Goal: Task Accomplishment & Management: Manage account settings

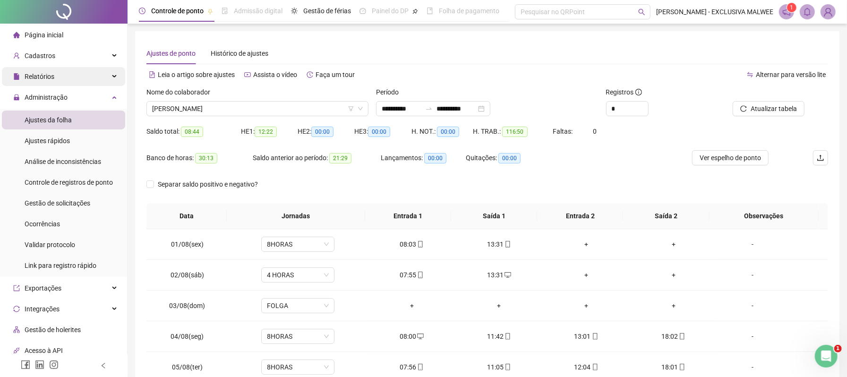
click at [73, 82] on div "Relatórios" at bounding box center [63, 76] width 123 height 19
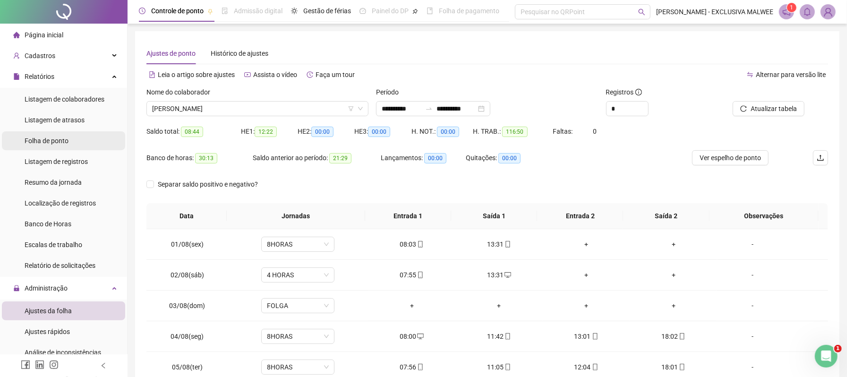
click at [84, 140] on li "Folha de ponto" at bounding box center [63, 140] width 123 height 19
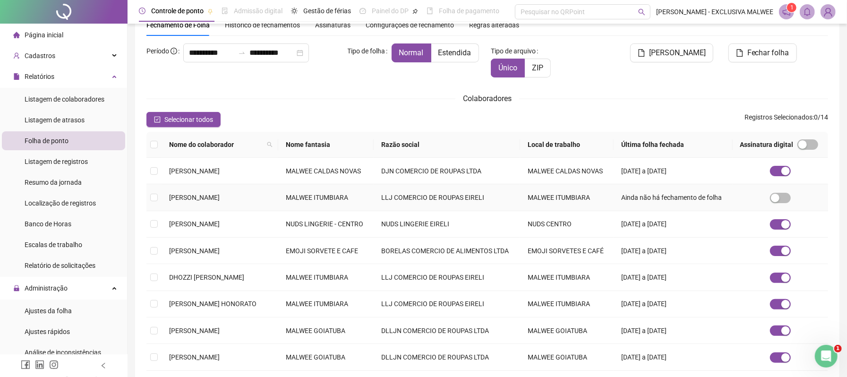
scroll to position [126, 0]
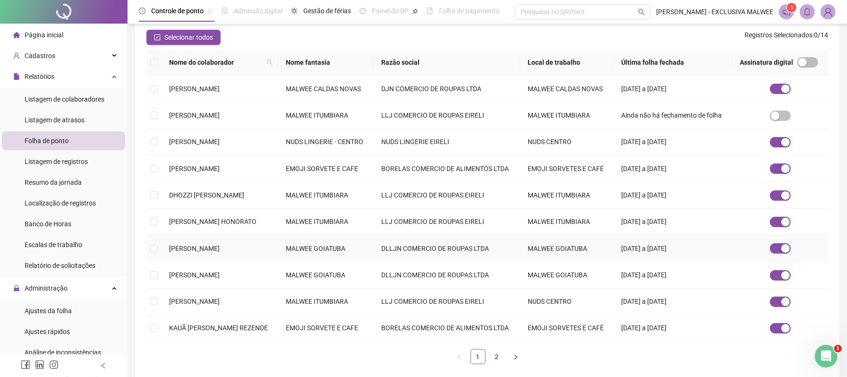
click at [229, 262] on td "[PERSON_NAME]" at bounding box center [220, 248] width 117 height 26
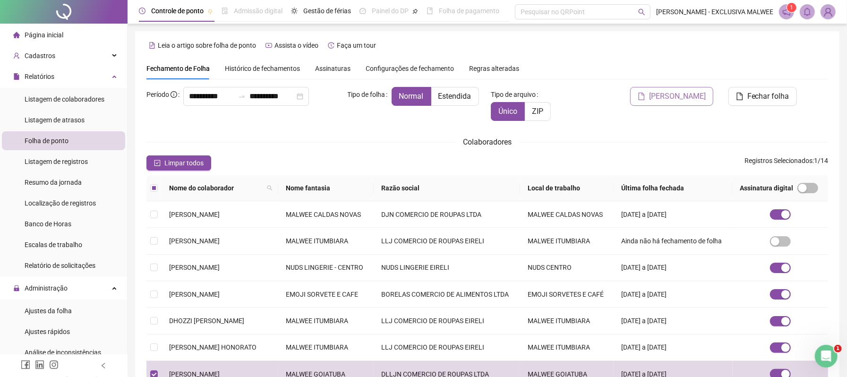
click at [684, 89] on button "[PERSON_NAME]" at bounding box center [671, 96] width 83 height 19
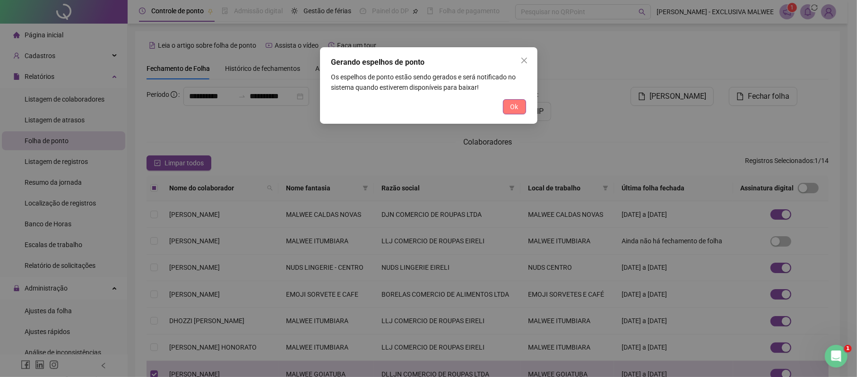
click at [512, 109] on span "Ok" at bounding box center [514, 107] width 8 height 10
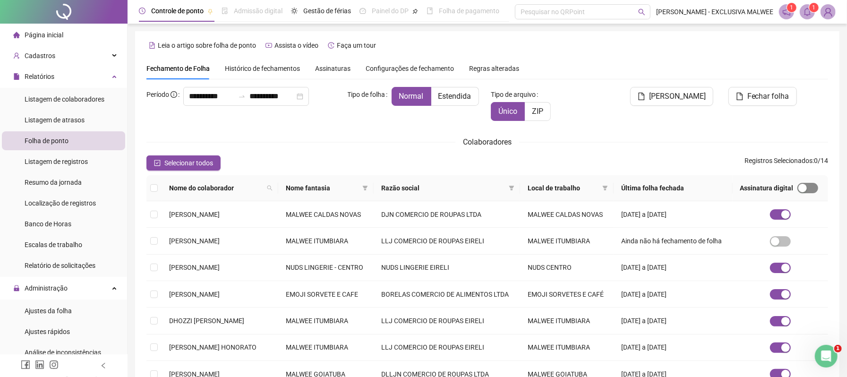
click at [817, 193] on span "button" at bounding box center [808, 188] width 21 height 10
click at [813, 14] on span at bounding box center [807, 11] width 15 height 15
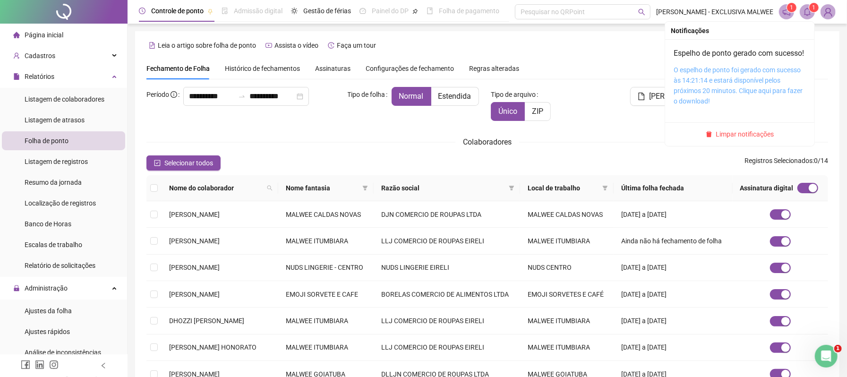
click at [724, 97] on div "O espelho de ponto foi gerado com sucesso às 14:21:14 e estará disponível pelos…" at bounding box center [740, 86] width 132 height 42
click at [715, 106] on div "O espelho de ponto foi gerado com sucesso às 14:21:14 e estará disponível pelos…" at bounding box center [740, 86] width 132 height 42
click at [715, 101] on link "O espelho de ponto foi gerado com sucesso às 14:21:14 e estará disponível pelos…" at bounding box center [738, 85] width 129 height 39
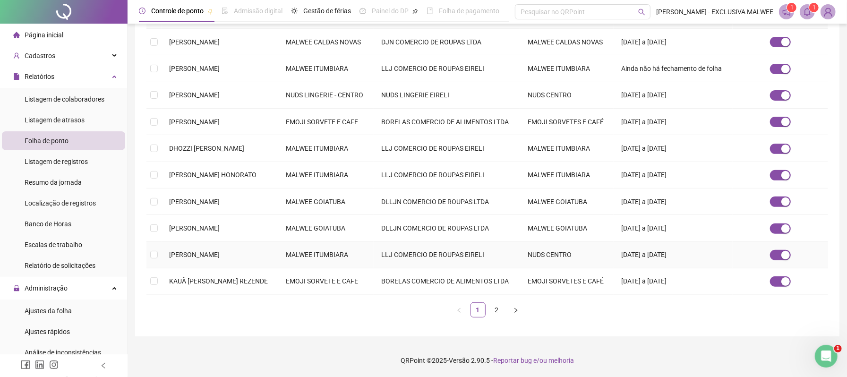
scroll to position [224, 0]
click at [203, 198] on span "[PERSON_NAME]" at bounding box center [194, 202] width 51 height 8
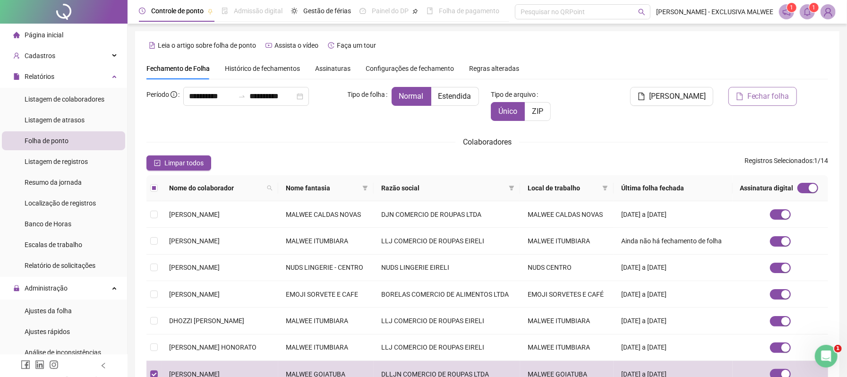
click at [764, 99] on span "Fechar folha" at bounding box center [769, 96] width 42 height 11
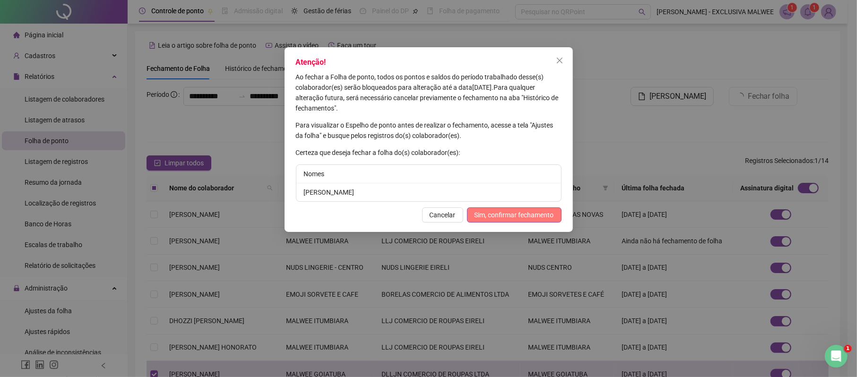
click at [503, 212] on span "Sim, confirmar fechamento" at bounding box center [514, 215] width 79 height 10
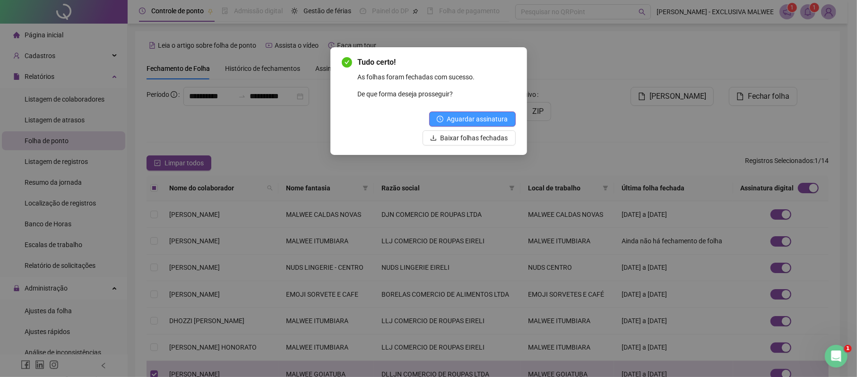
click at [488, 120] on span "Aguardar assinatura" at bounding box center [477, 119] width 61 height 10
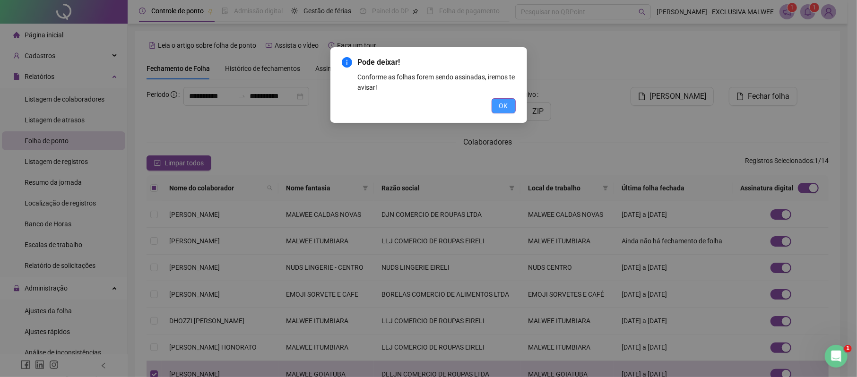
click at [503, 104] on span "OK" at bounding box center [503, 106] width 9 height 10
